Goal: Book appointment/travel/reservation

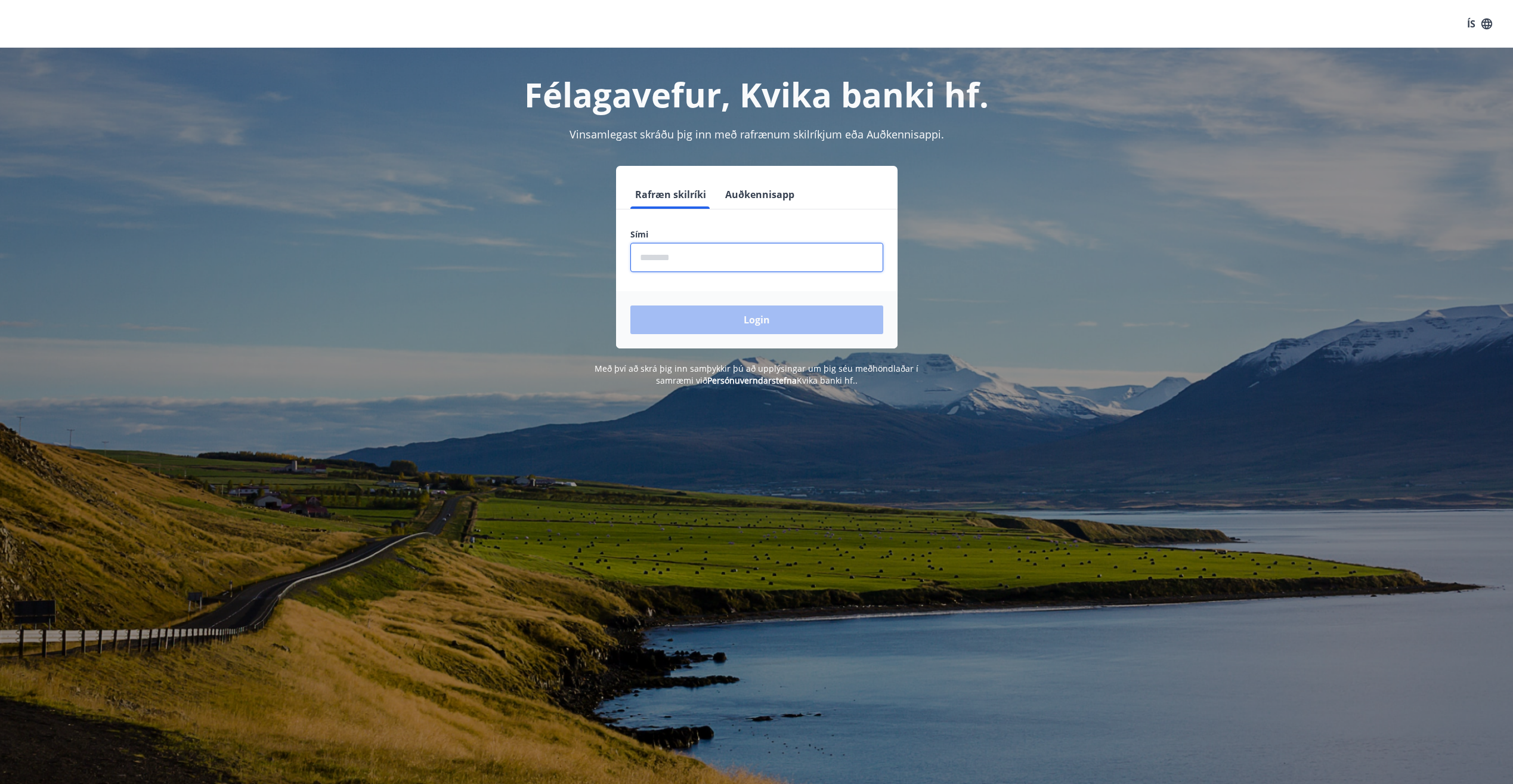
click at [677, 261] on input "phone" at bounding box center [756, 257] width 253 height 30
type input "********"
click at [742, 328] on button "Login" at bounding box center [756, 320] width 253 height 29
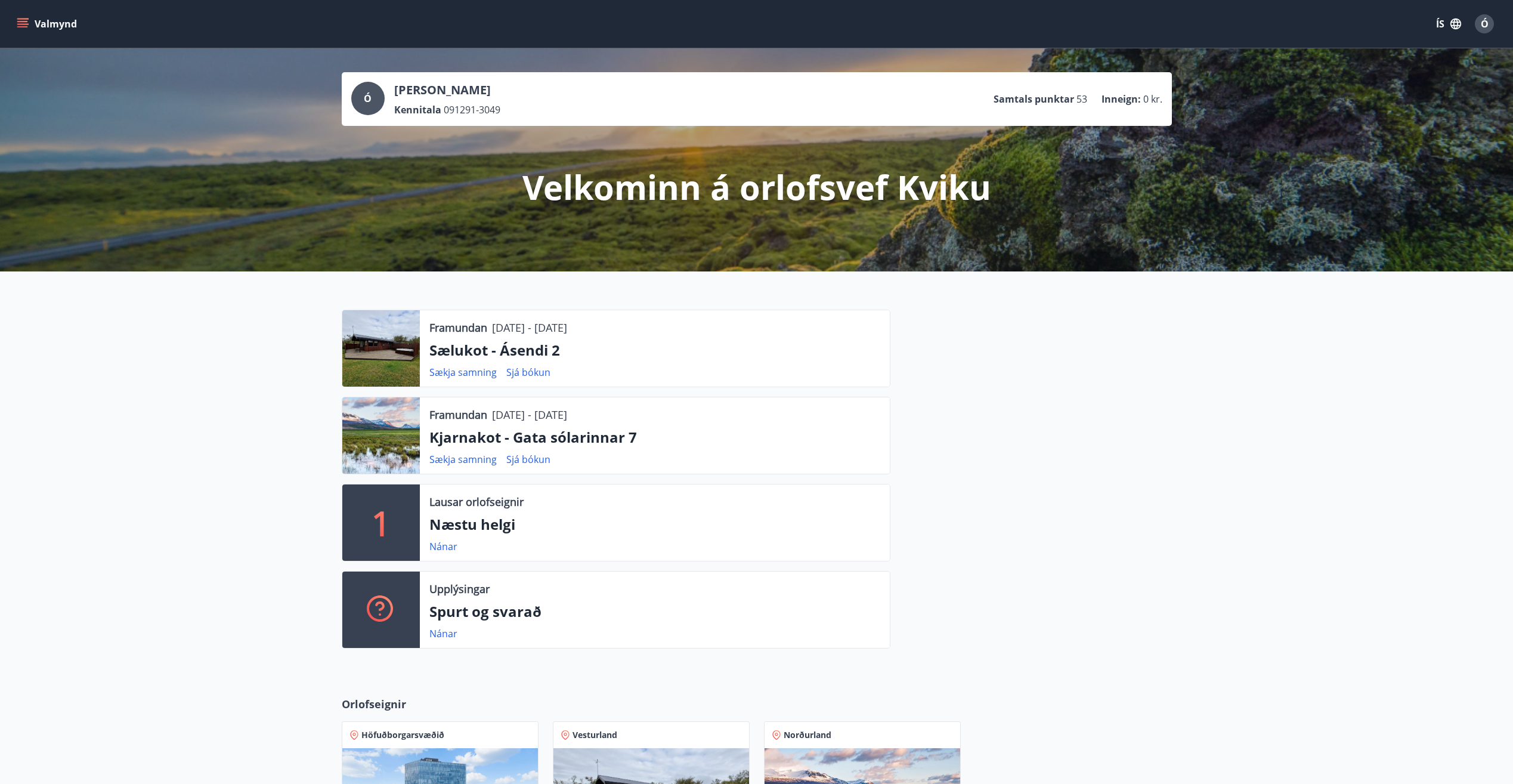
click at [28, 22] on icon "menu" at bounding box center [22, 24] width 12 height 12
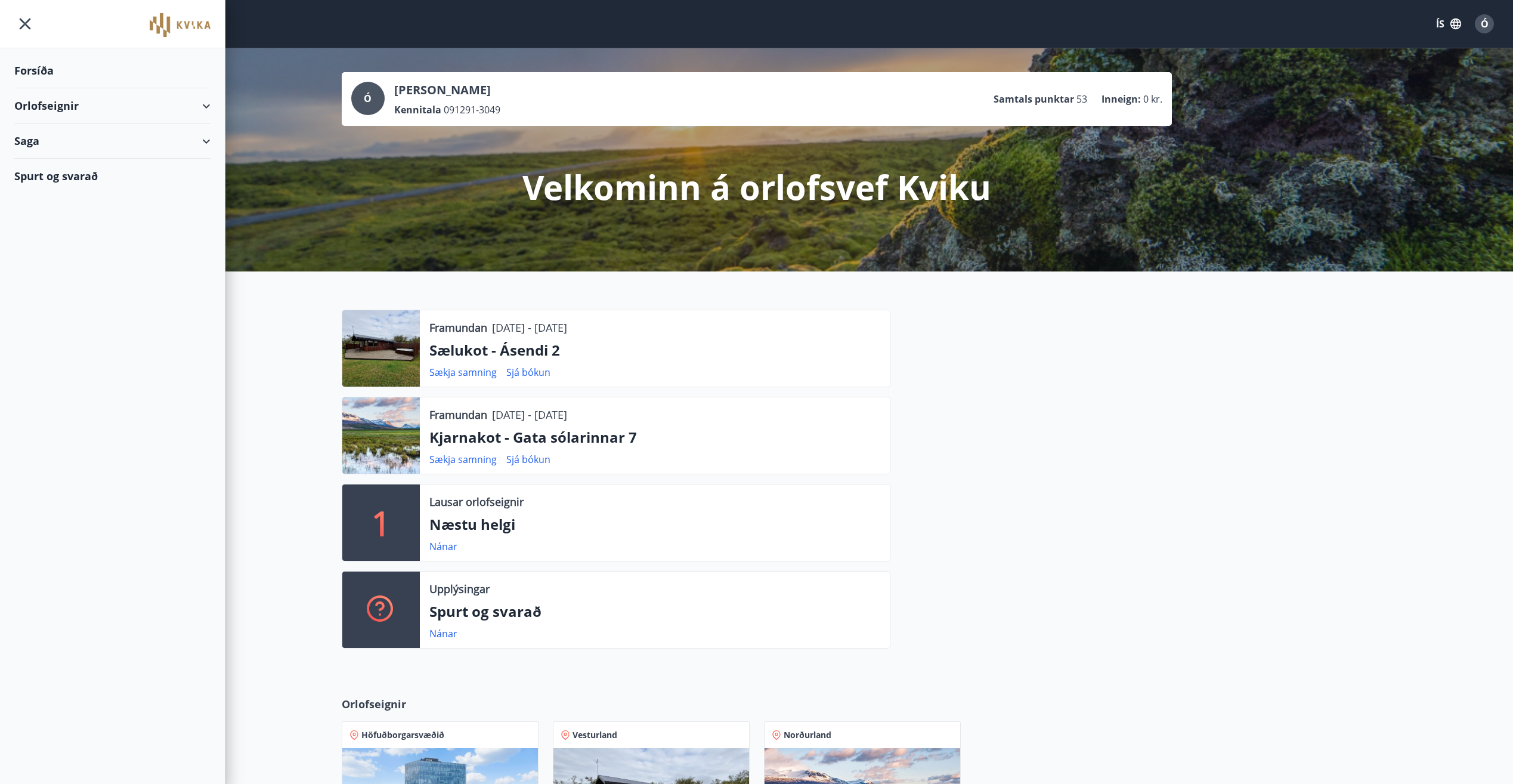
click at [196, 106] on div "Orlofseignir" at bounding box center [112, 106] width 196 height 35
click at [69, 162] on div "Bókunardagatal" at bounding box center [112, 161] width 177 height 25
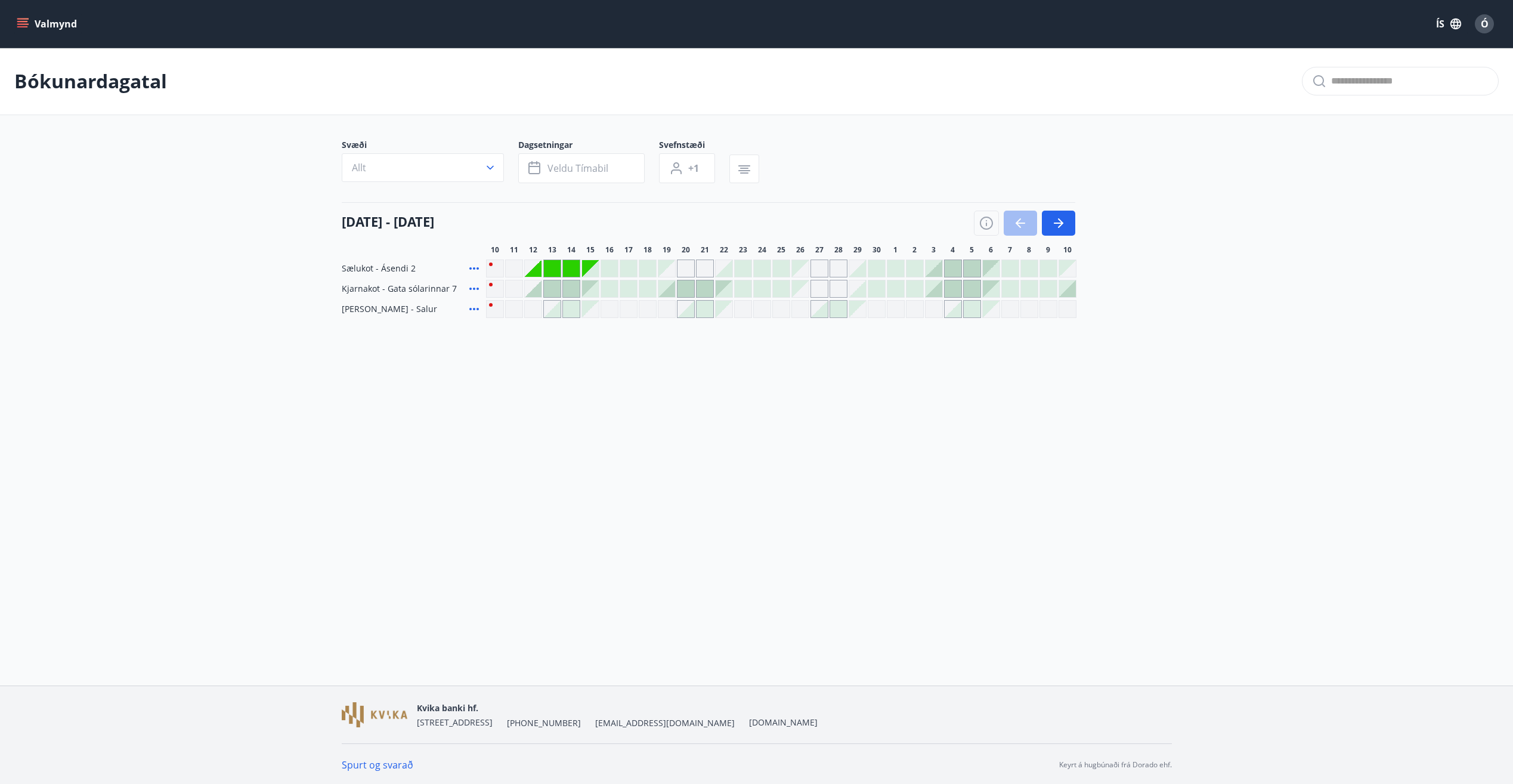
click at [895, 266] on div at bounding box center [896, 268] width 16 height 16
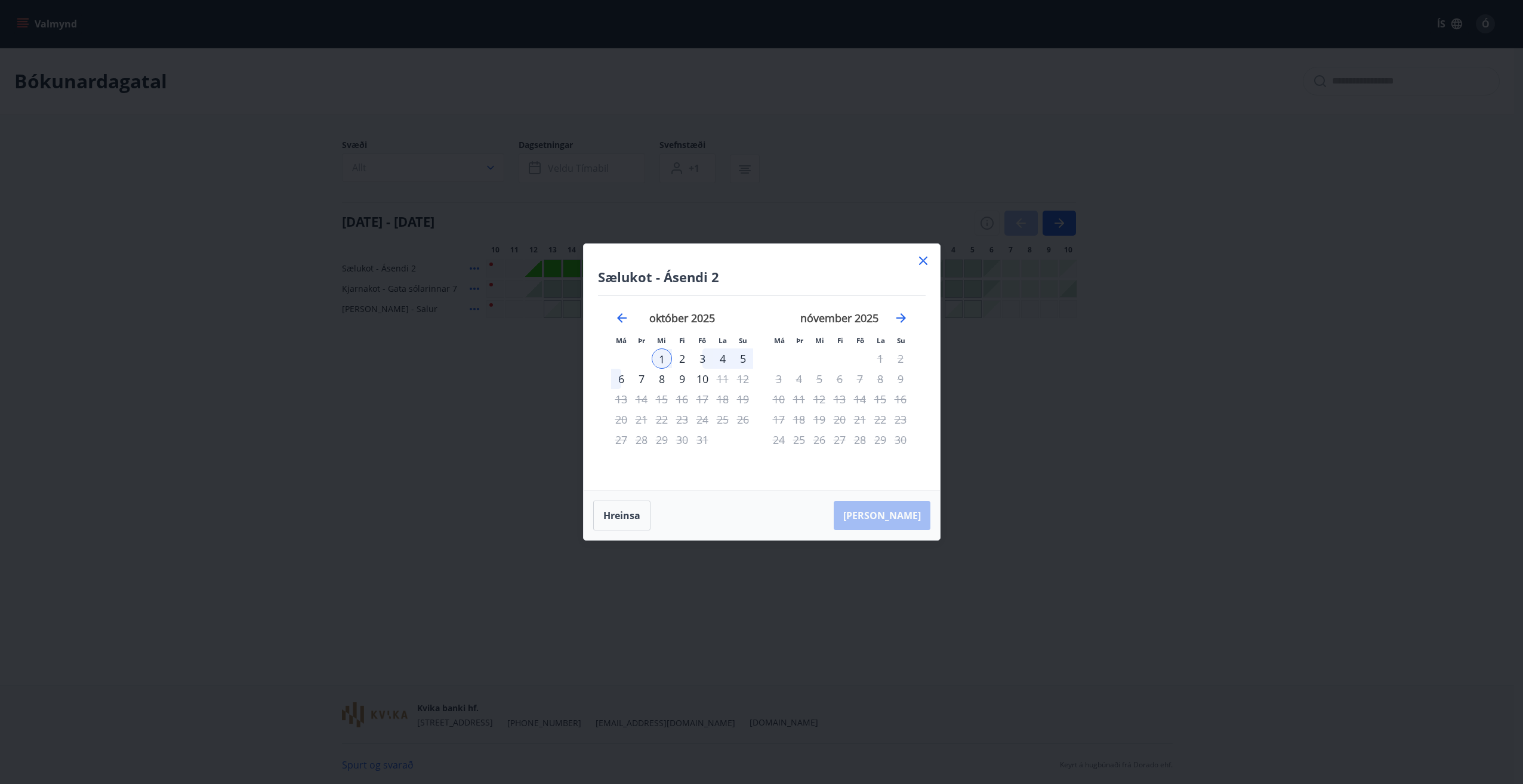
drag, startPoint x: 922, startPoint y: 262, endPoint x: 915, endPoint y: 239, distance: 24.0
click at [923, 262] on icon at bounding box center [923, 260] width 14 height 14
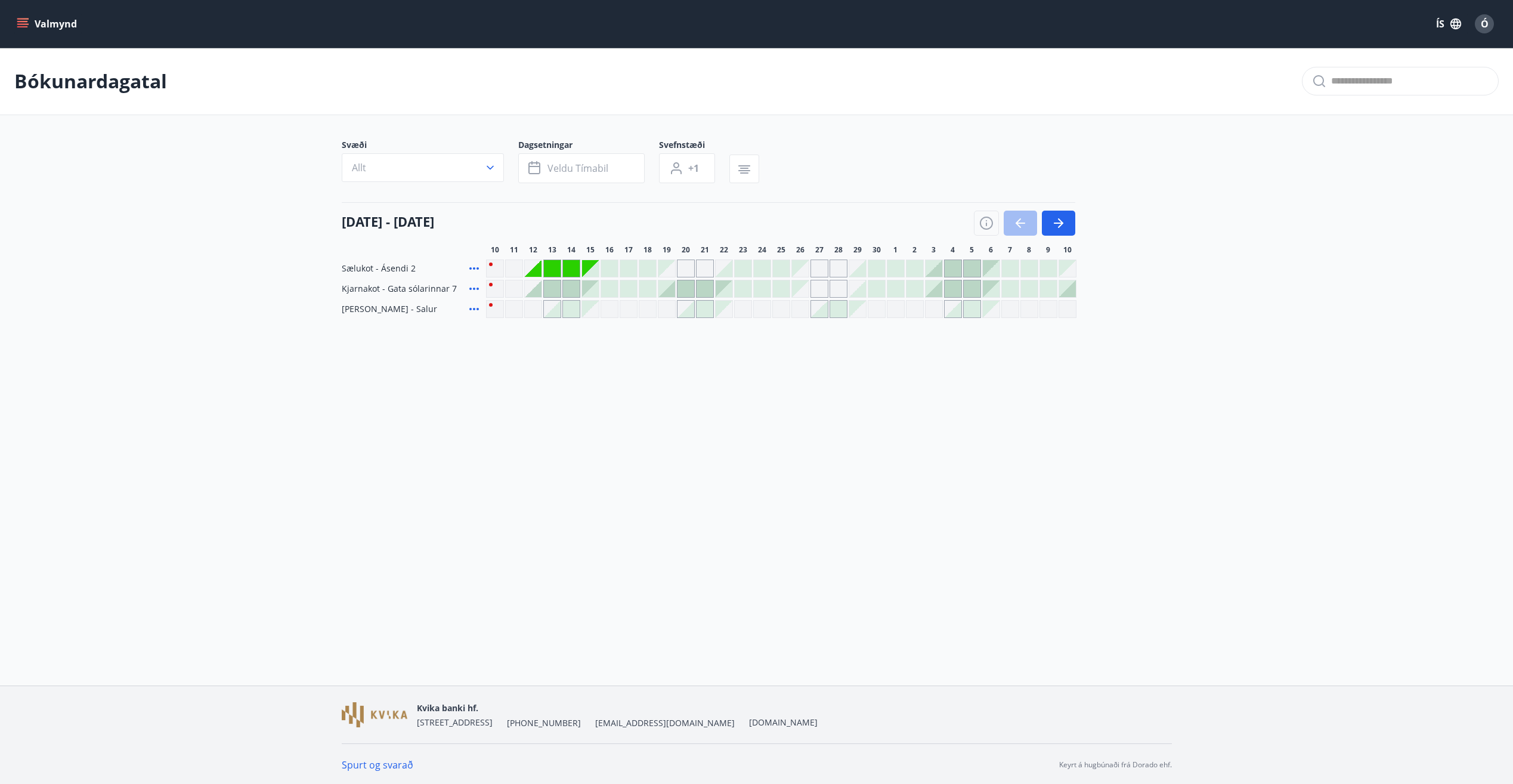
click at [895, 285] on div at bounding box center [896, 288] width 16 height 16
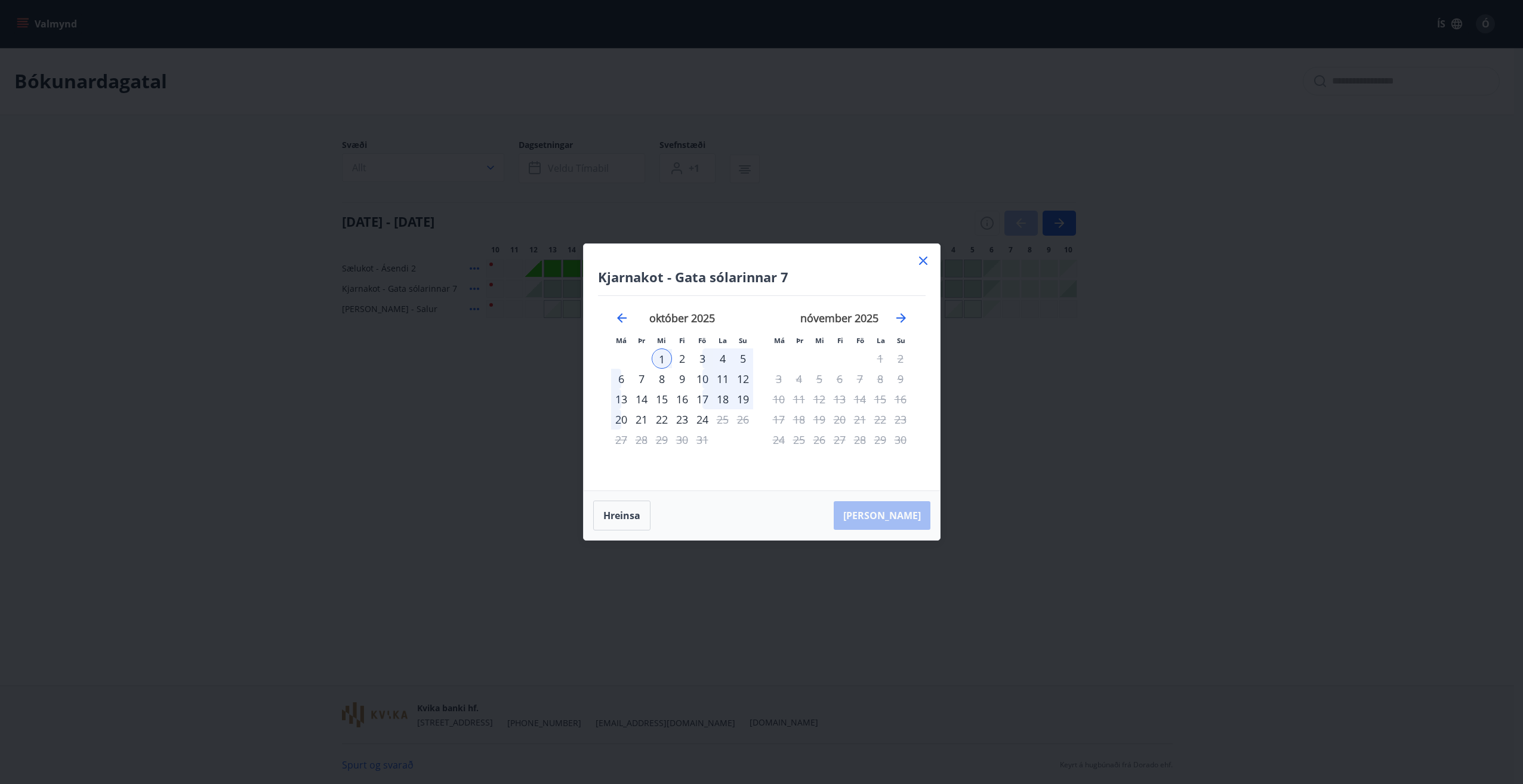
click at [662, 356] on div "1" at bounding box center [662, 358] width 20 height 20
click at [680, 356] on div "2" at bounding box center [682, 358] width 20 height 20
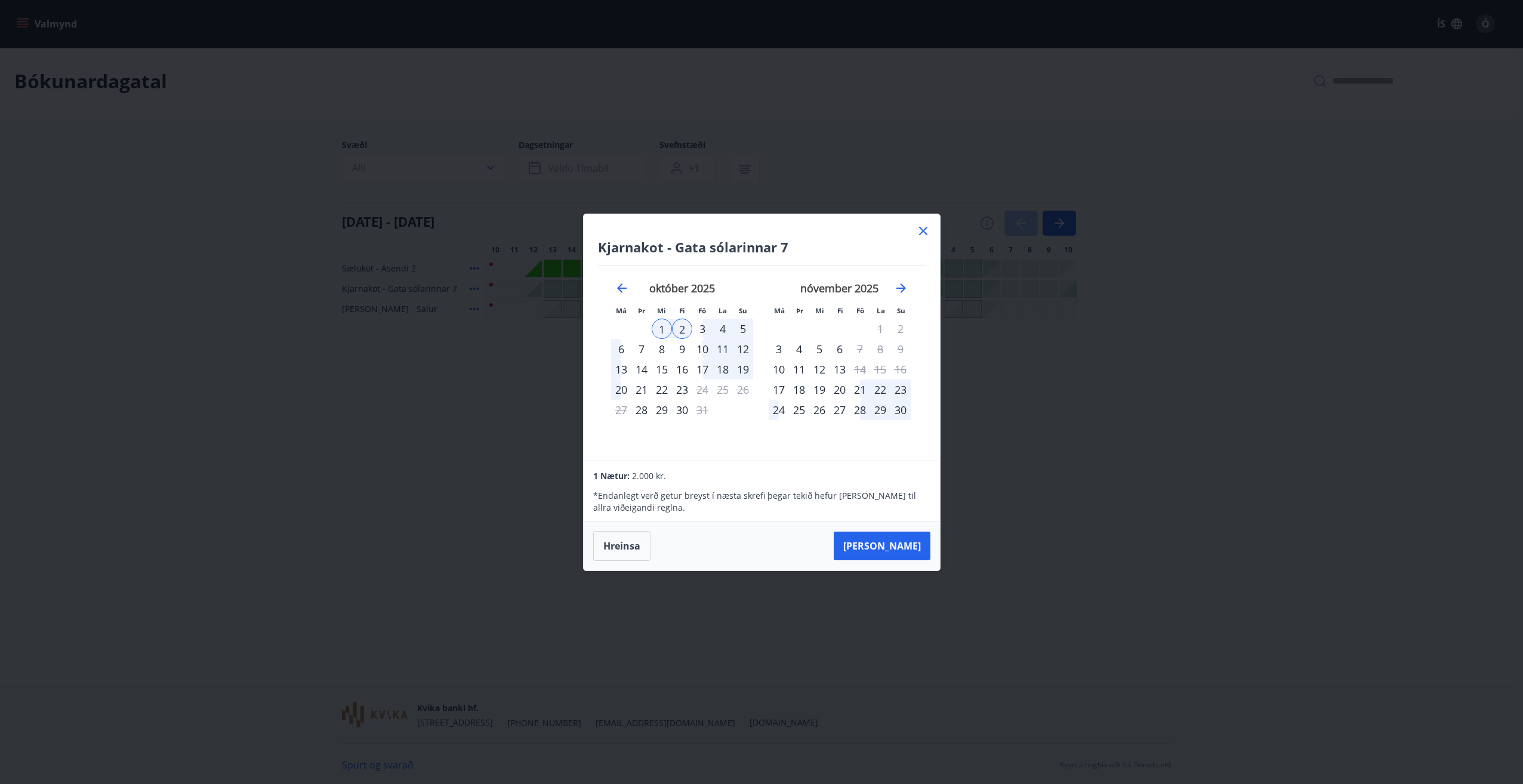
click at [922, 233] on icon at bounding box center [923, 231] width 14 height 14
